Goal: Task Accomplishment & Management: Complete application form

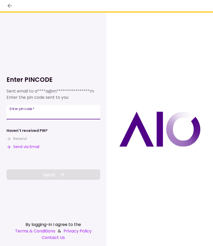
click at [33, 113] on input "Enter pin code   *" at bounding box center [54, 112] width 94 height 15
click at [25, 147] on button "Send via Email" at bounding box center [23, 146] width 33 height 5
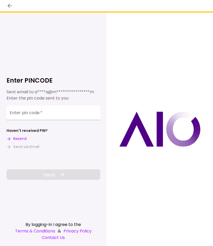
click at [36, 114] on input "Enter pin code   *" at bounding box center [54, 112] width 94 height 15
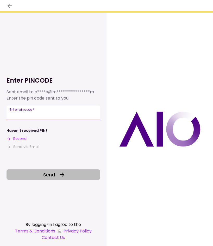
type input "******"
click at [63, 176] on icon at bounding box center [62, 174] width 4 height 4
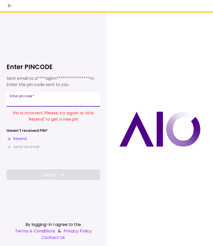
click at [44, 101] on input "Enter pin code   *" at bounding box center [54, 99] width 94 height 15
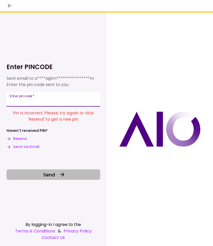
click at [48, 103] on input "******" at bounding box center [54, 99] width 94 height 15
type input "******"
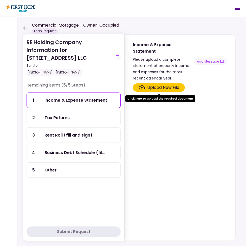
click at [213, 10] on icon "Open menu" at bounding box center [238, 8] width 6 height 6
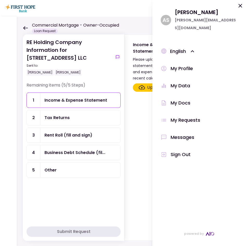
click at [213, 6] on icon at bounding box center [240, 6] width 6 height 6
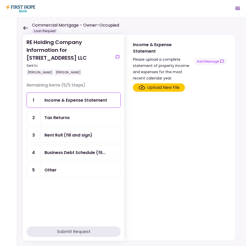
click at [58, 117] on div "Tax Returns" at bounding box center [57, 117] width 25 height 7
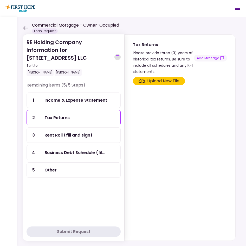
click at [119, 57] on icon "show-messages" at bounding box center [118, 57] width 4 height 4
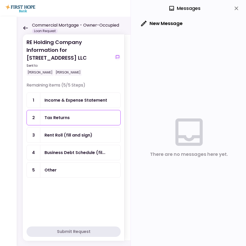
click at [213, 9] on icon "close" at bounding box center [237, 9] width 4 height 4
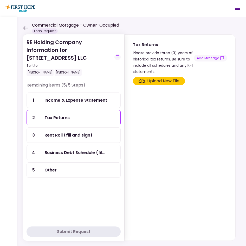
click at [92, 119] on div "Tax Returns" at bounding box center [81, 117] width 72 height 7
click at [176, 79] on div "Upload New File" at bounding box center [163, 81] width 32 height 6
click at [0, 0] on input "Upload New File" at bounding box center [0, 0] width 0 height 0
click at [153, 80] on div "Upload New File" at bounding box center [163, 81] width 32 height 6
click at [0, 0] on input "Upload New File" at bounding box center [0, 0] width 0 height 0
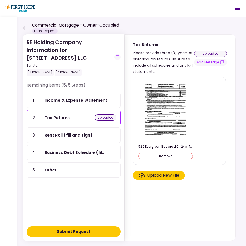
click at [85, 136] on div "Rent Roll (fill and sign)" at bounding box center [69, 135] width 48 height 7
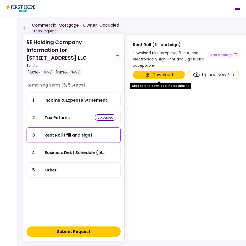
click at [74, 122] on div "Tax Returns uploaded" at bounding box center [80, 117] width 80 height 15
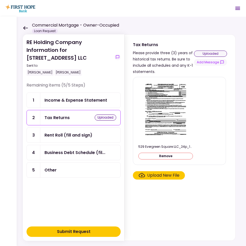
click at [71, 134] on div "Rent Roll (fill and sign)" at bounding box center [69, 135] width 48 height 7
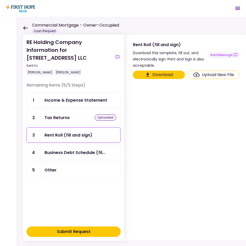
click at [213, 76] on div "Upload New File" at bounding box center [218, 75] width 32 height 6
click at [0, 0] on input "Upload New File" at bounding box center [0, 0] width 0 height 0
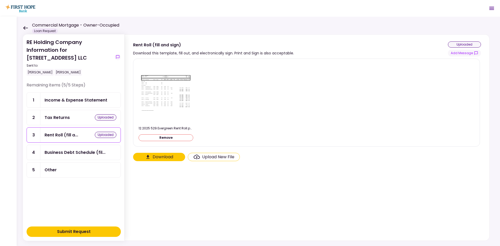
click at [96, 231] on button "Submit Request" at bounding box center [74, 232] width 94 height 10
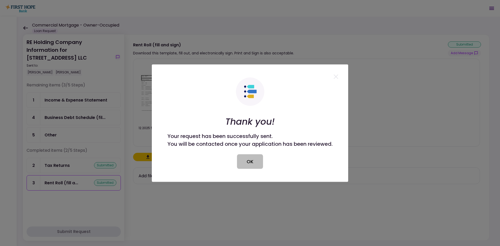
click at [213, 161] on button "OK" at bounding box center [250, 161] width 26 height 15
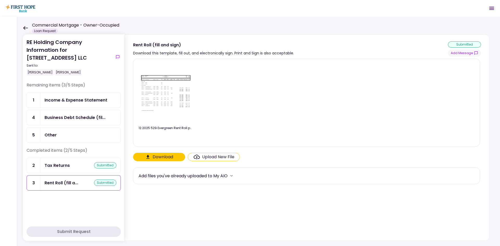
click at [26, 27] on icon at bounding box center [25, 28] width 5 height 4
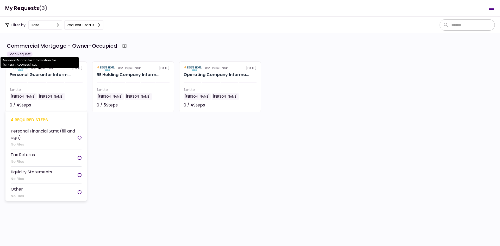
click at [34, 74] on div "Personal Guarantor Inform..." at bounding box center [40, 75] width 61 height 6
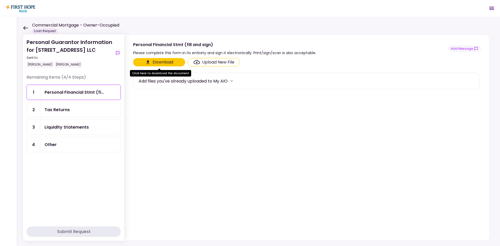
click at [26, 29] on icon at bounding box center [25, 28] width 5 height 4
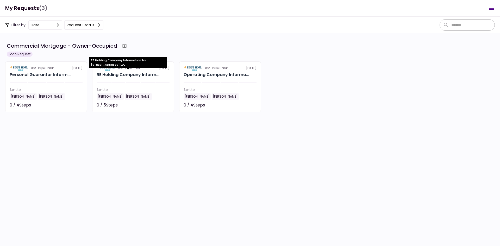
click at [119, 70] on div "RE Holding Company Information for [STREET_ADDRESS] LLC" at bounding box center [128, 64] width 78 height 15
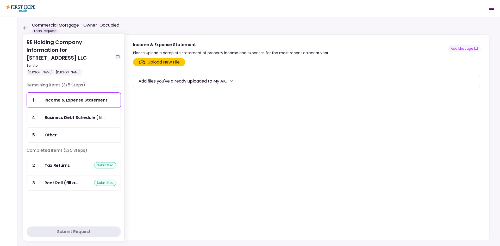
click at [26, 25] on div "Commercial Mortgage - Owner-Occupied Loan Request" at bounding box center [71, 27] width 96 height 11
click at [25, 27] on icon at bounding box center [25, 28] width 5 height 4
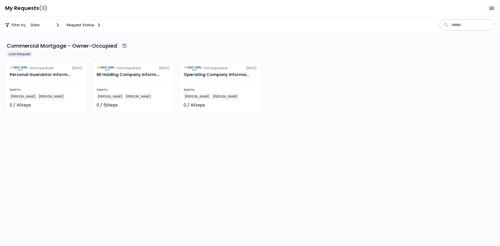
click at [96, 28] on button "Request status" at bounding box center [83, 24] width 39 height 9
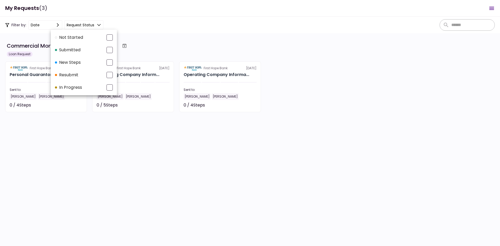
click at [213, 108] on div at bounding box center [250, 123] width 500 height 246
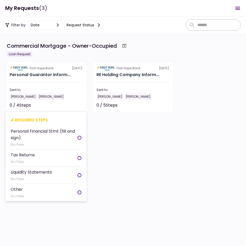
click at [53, 74] on div "Personal Guarantor Inform..." at bounding box center [40, 75] width 61 height 6
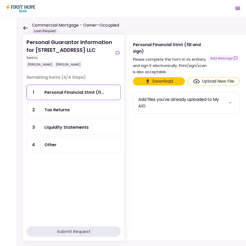
click at [62, 111] on div "Tax Returns" at bounding box center [57, 110] width 25 height 7
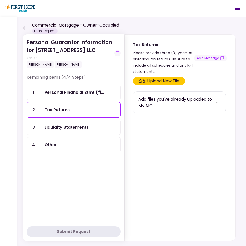
click at [163, 81] on div "Upload New File" at bounding box center [163, 81] width 32 height 6
click at [0, 0] on input "Upload New File" at bounding box center [0, 0] width 0 height 0
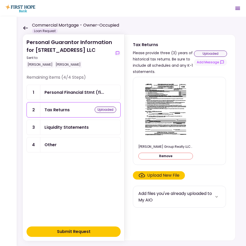
click at [170, 176] on div "Upload New File" at bounding box center [163, 175] width 32 height 6
click at [0, 0] on input "Upload New File" at bounding box center [0, 0] width 0 height 0
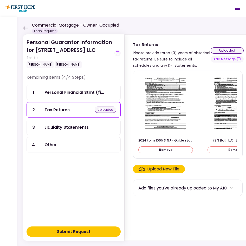
click at [88, 230] on div "Submit Request" at bounding box center [74, 231] width 34 height 6
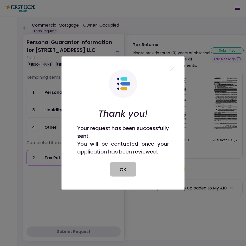
click at [125, 169] on button "OK" at bounding box center [123, 169] width 26 height 15
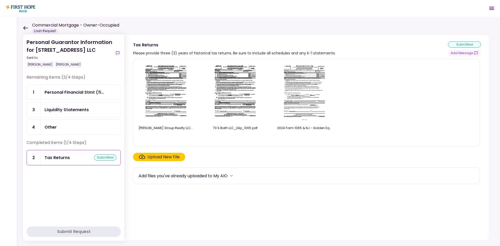
click at [26, 28] on icon at bounding box center [25, 28] width 5 height 4
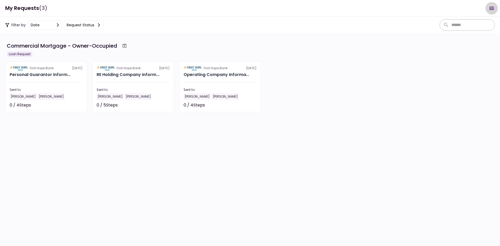
click at [213, 10] on icon "Open menu" at bounding box center [491, 8] width 5 height 3
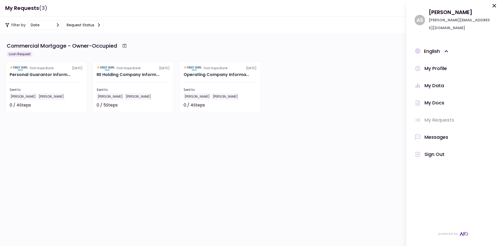
click at [213, 67] on div "My Profile" at bounding box center [435, 69] width 22 height 8
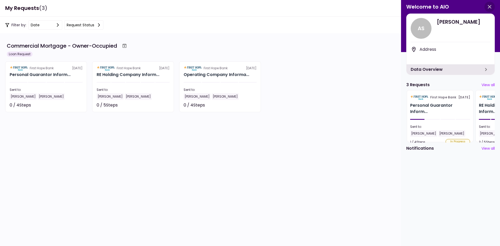
click at [213, 5] on icon "button" at bounding box center [489, 7] width 6 height 6
